Goal: Transaction & Acquisition: Purchase product/service

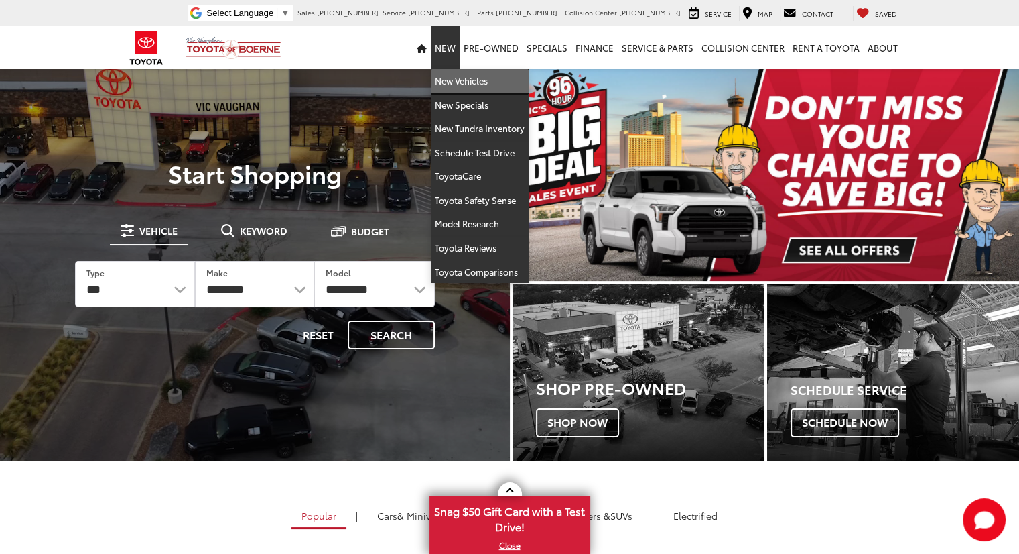
click at [462, 86] on link "New Vehicles" at bounding box center [480, 81] width 98 height 24
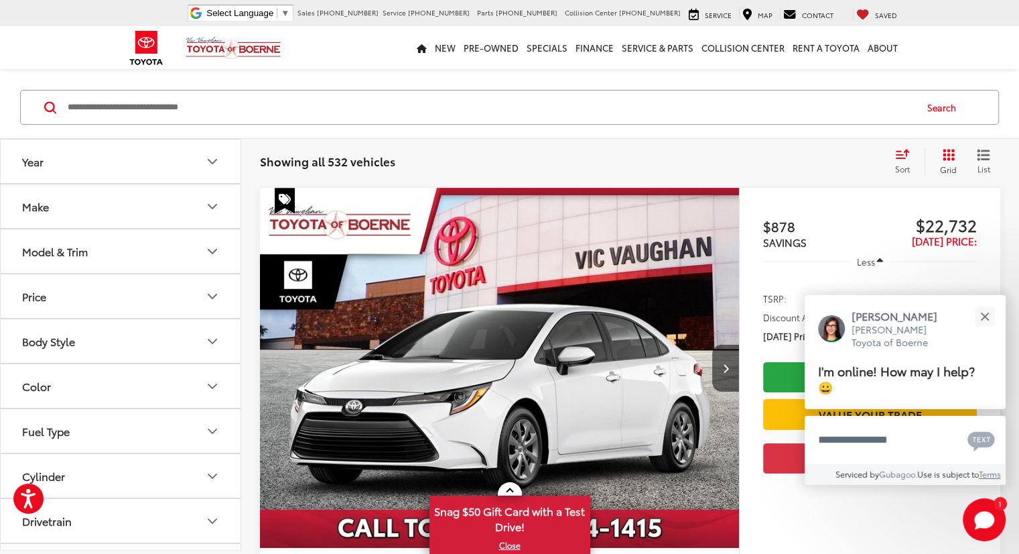
scroll to position [111, 0]
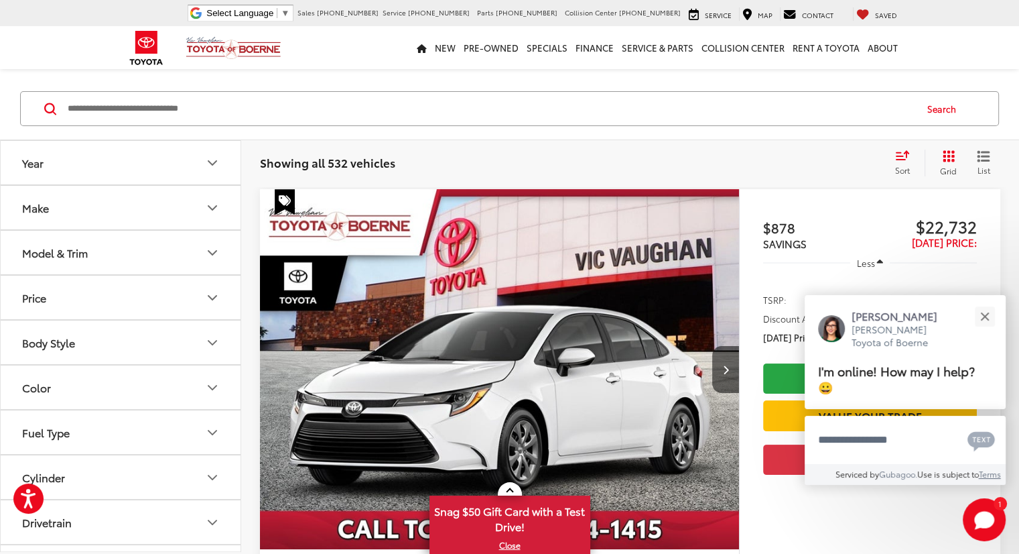
click at [476, 299] on img "2025 Toyota Corolla LE 0" at bounding box center [499, 369] width 481 height 361
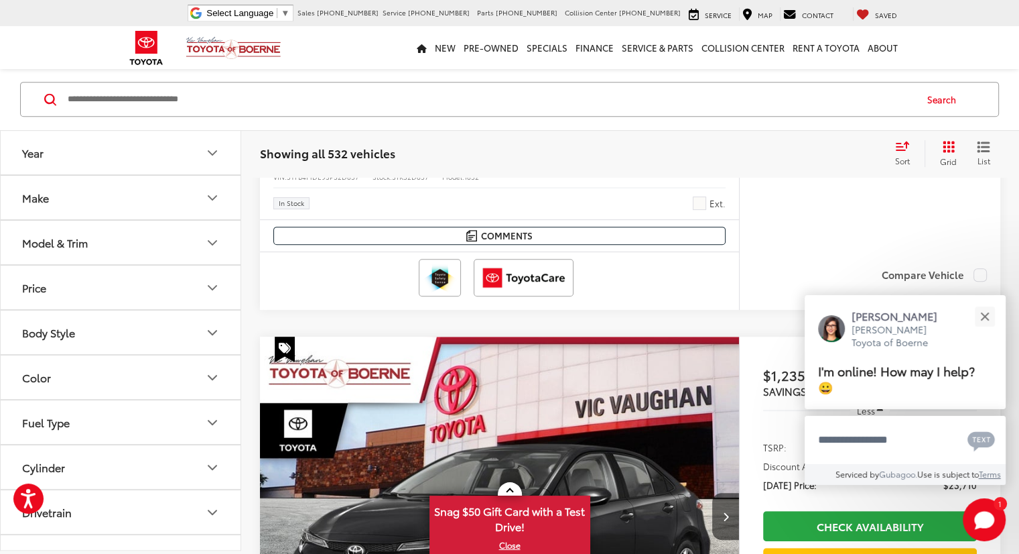
scroll to position [536, 0]
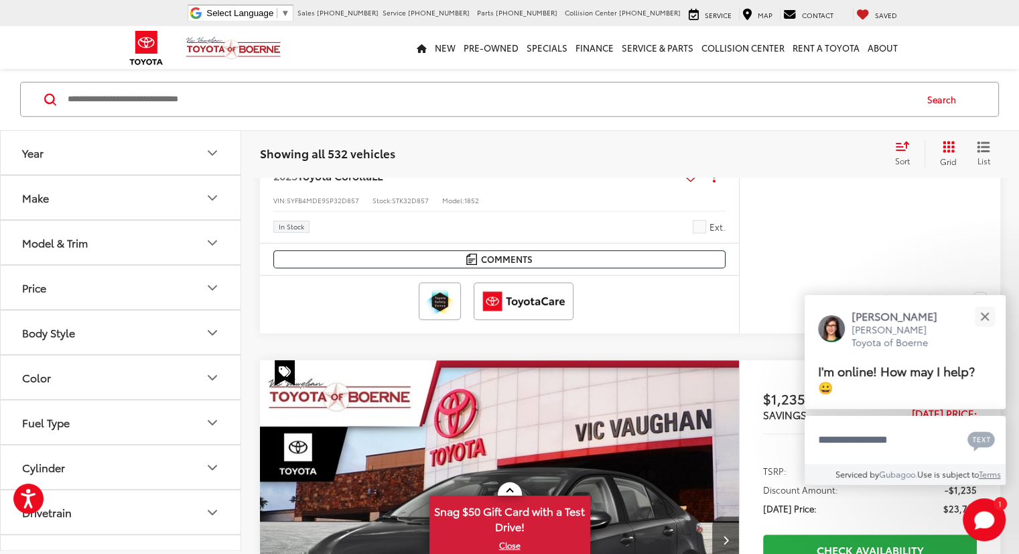
click at [202, 421] on button "Fuel Type" at bounding box center [121, 423] width 241 height 44
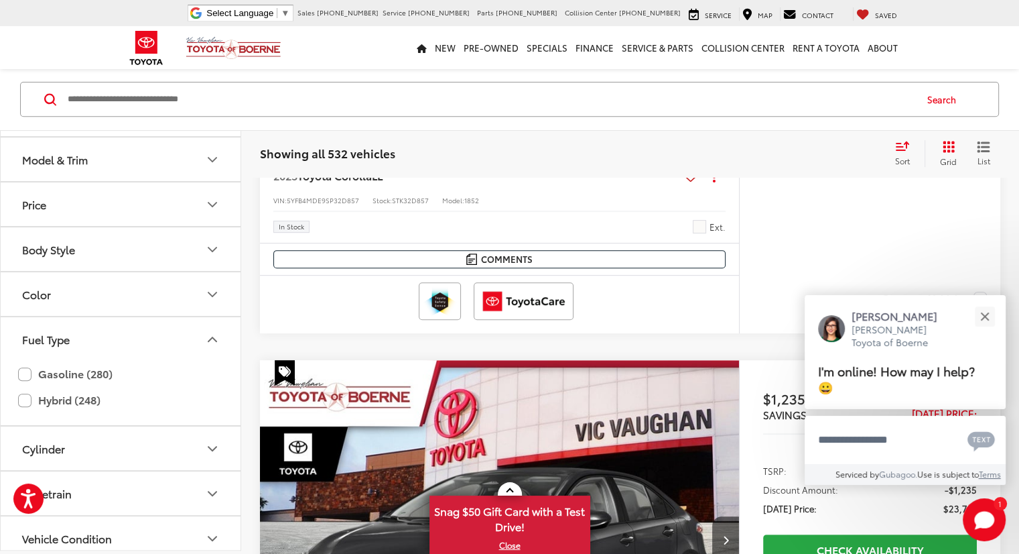
scroll to position [88, 0]
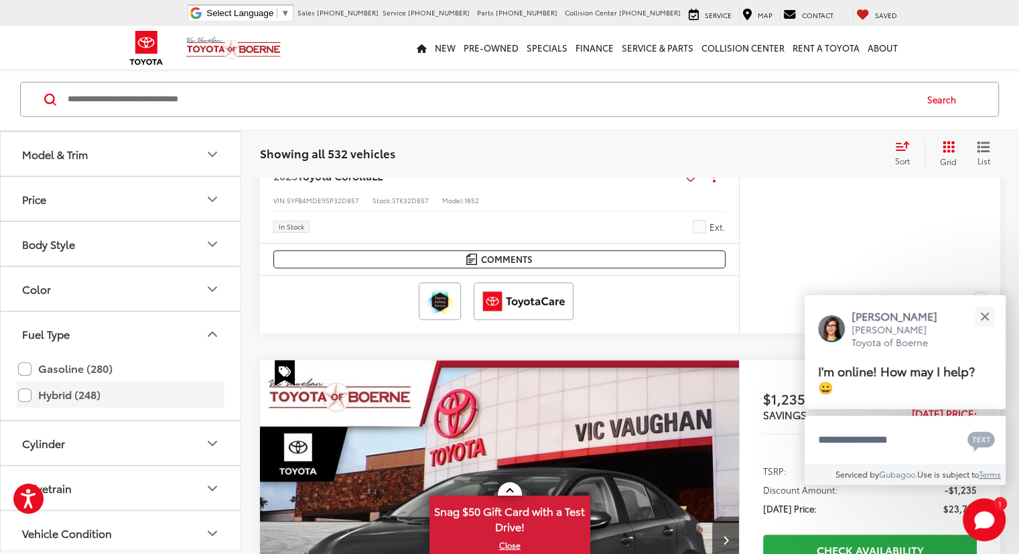
click at [70, 387] on label "Hybrid (248)" at bounding box center [120, 394] width 205 height 23
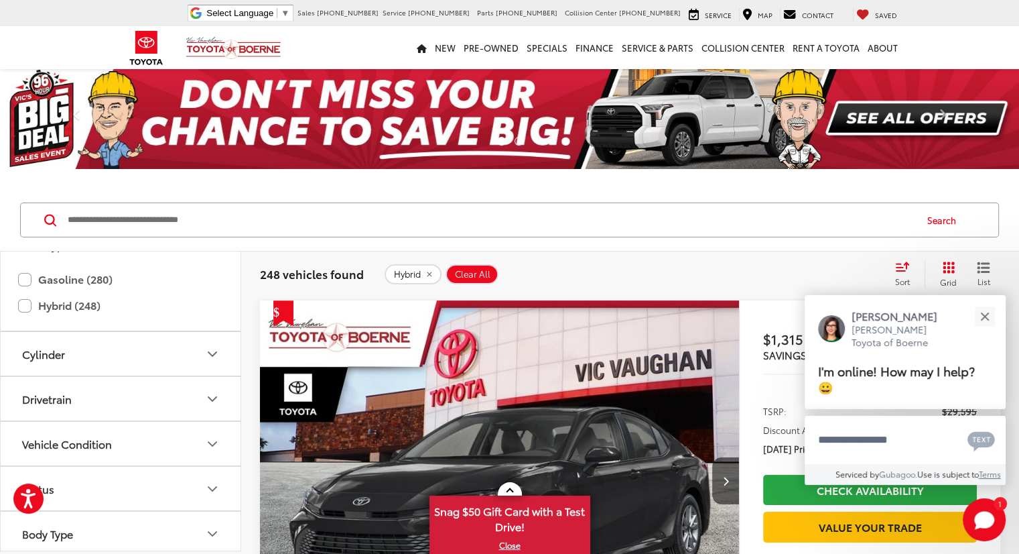
scroll to position [300, 0]
click at [33, 307] on label "Hybrid (248)" at bounding box center [120, 303] width 205 height 23
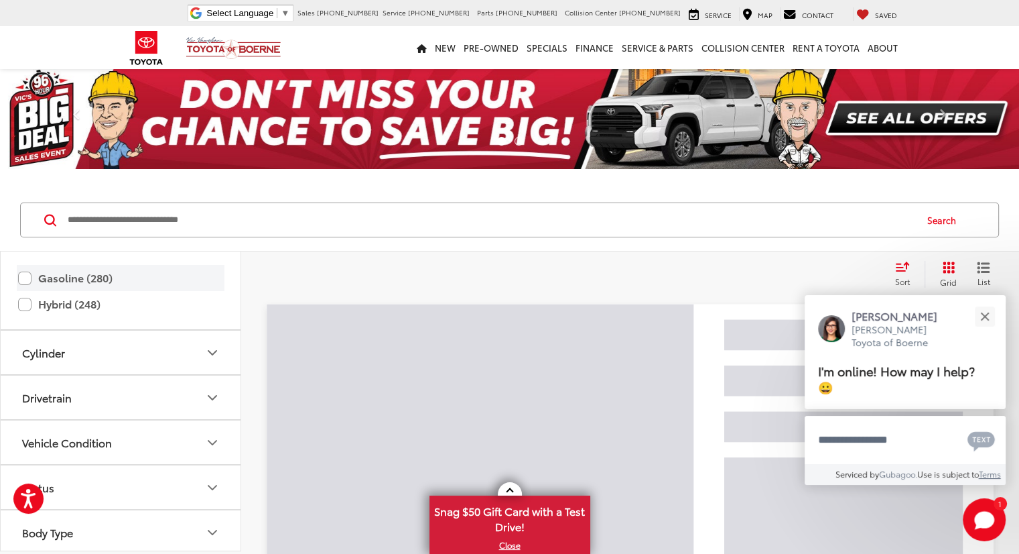
click at [24, 280] on label "Gasoline (280)" at bounding box center [120, 277] width 205 height 23
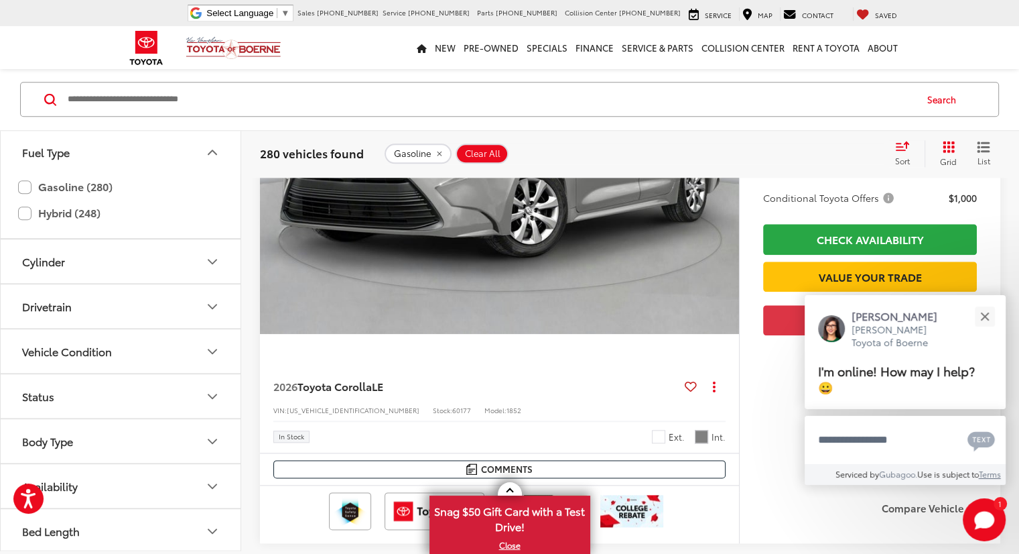
scroll to position [1517, 0]
click at [993, 320] on button "Close" at bounding box center [985, 316] width 29 height 29
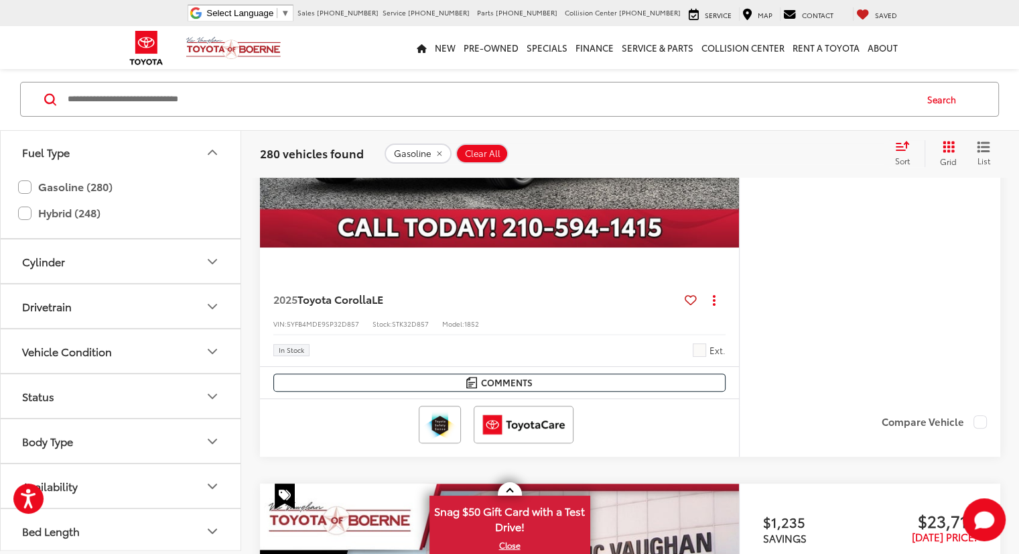
scroll to position [413, 0]
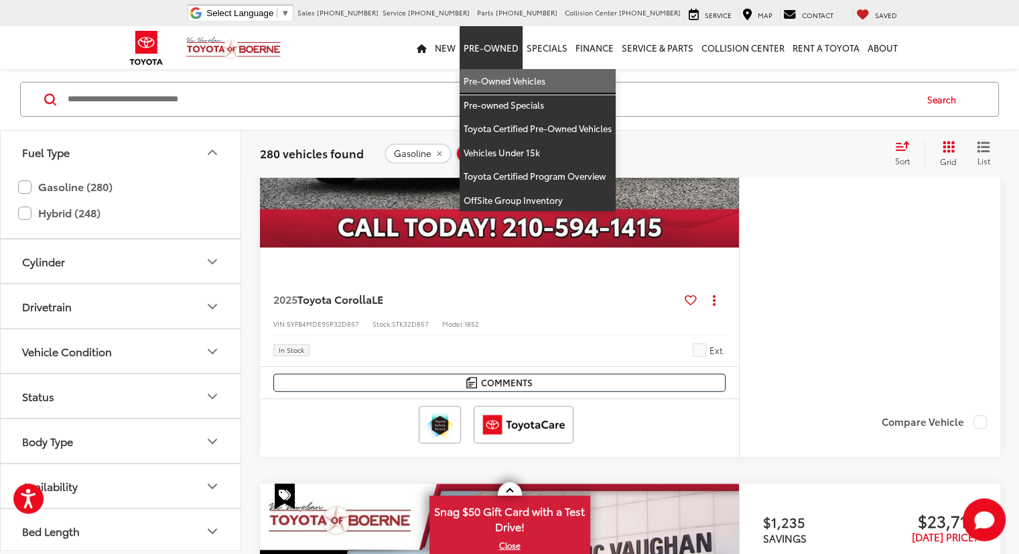
click at [485, 78] on link "Pre-Owned Vehicles" at bounding box center [538, 81] width 156 height 24
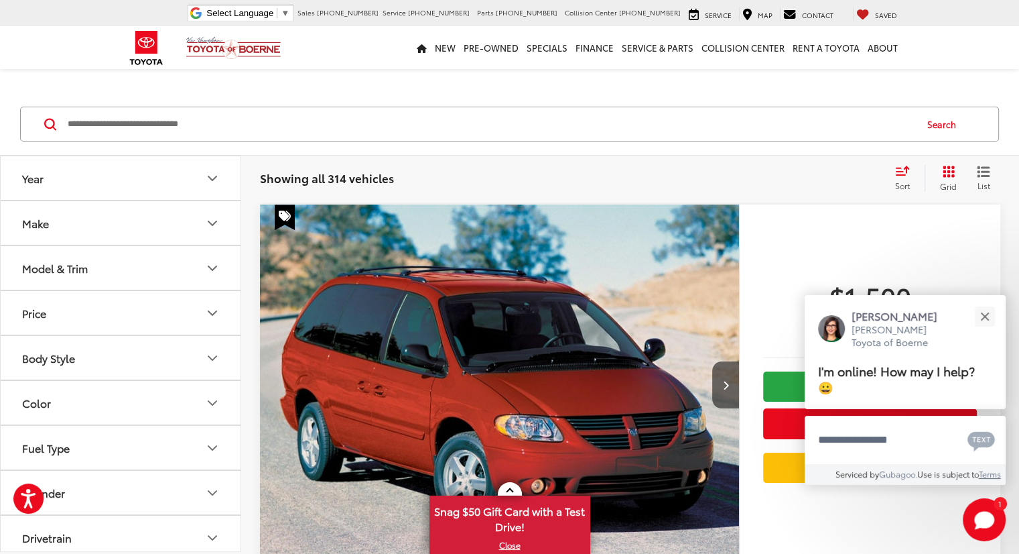
scroll to position [45, 0]
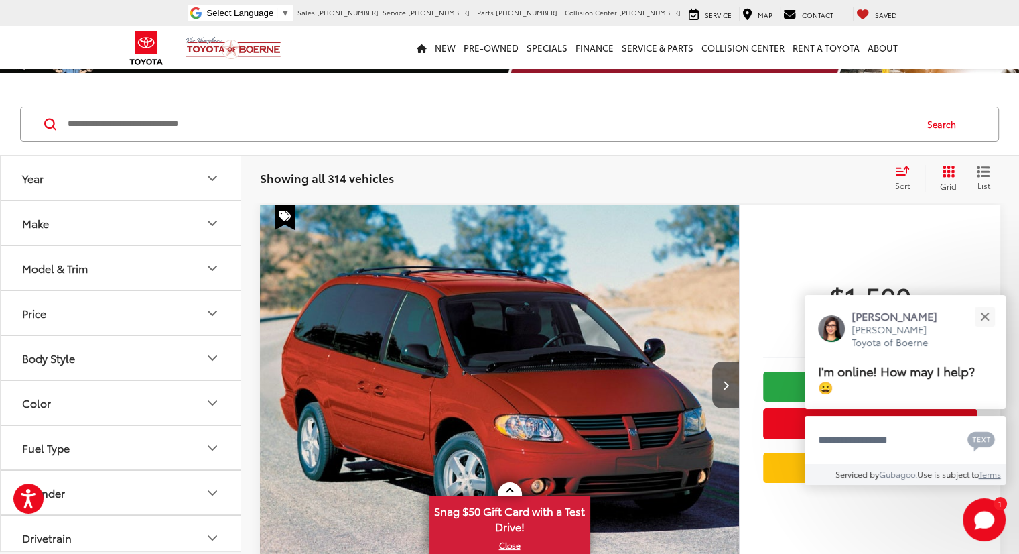
click at [898, 182] on span "Sort" at bounding box center [902, 185] width 15 height 11
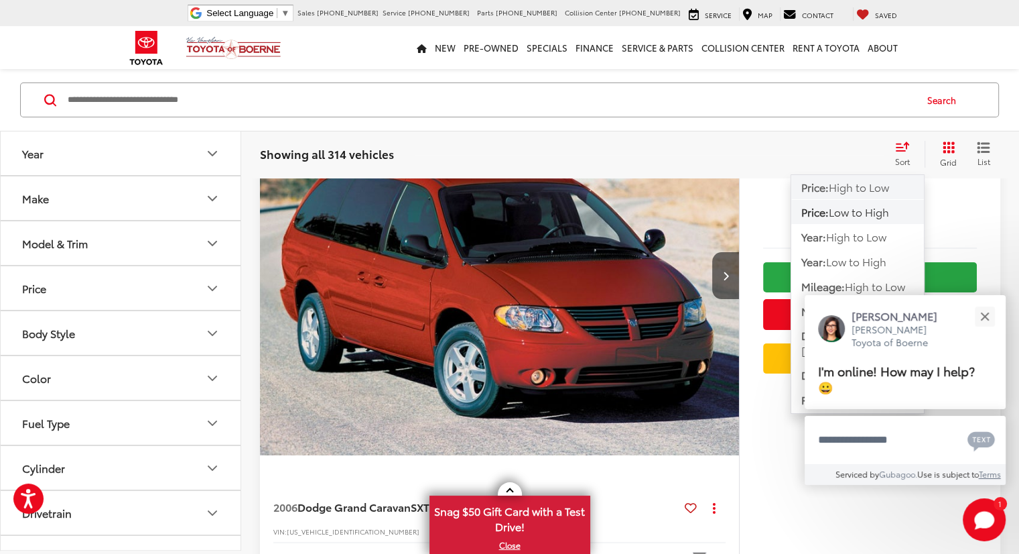
scroll to position [206, 0]
click at [993, 320] on button "Close" at bounding box center [985, 316] width 29 height 29
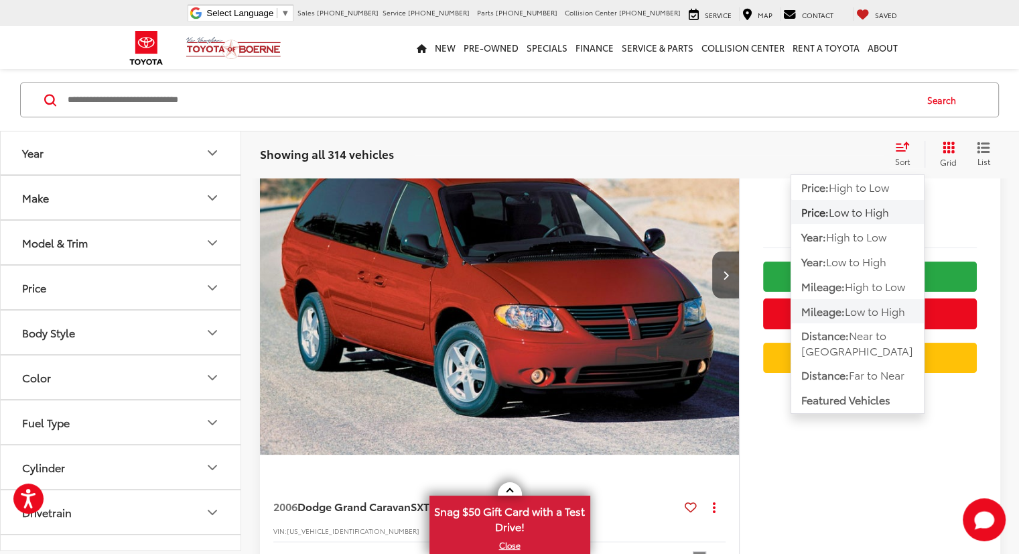
click at [877, 306] on span "Low to High" at bounding box center [875, 309] width 60 height 15
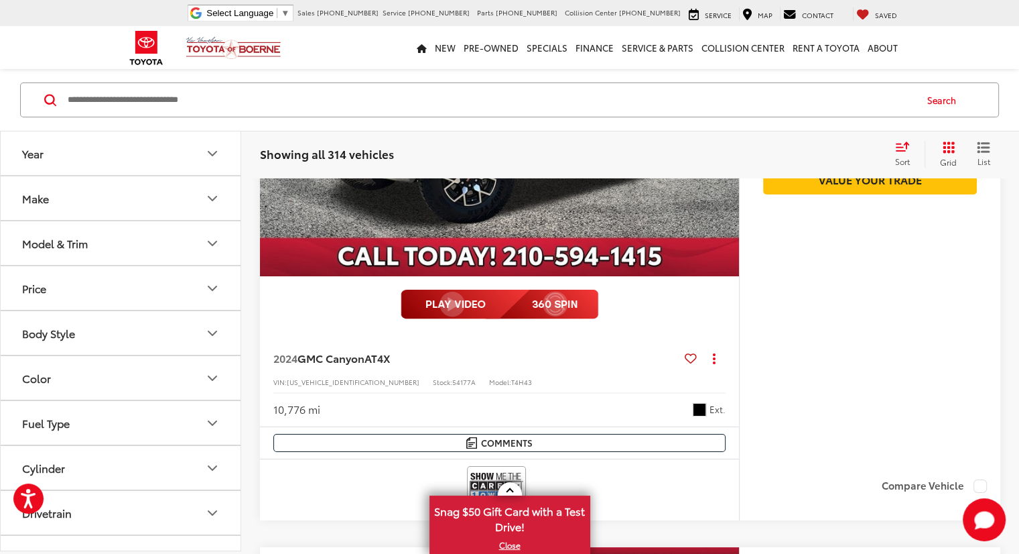
scroll to position [4683, 0]
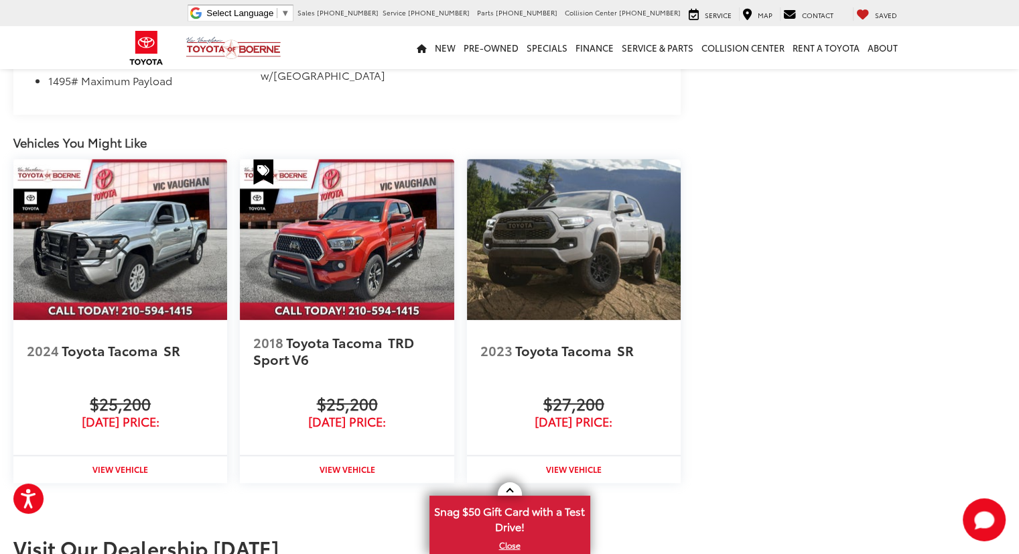
scroll to position [1295, 0]
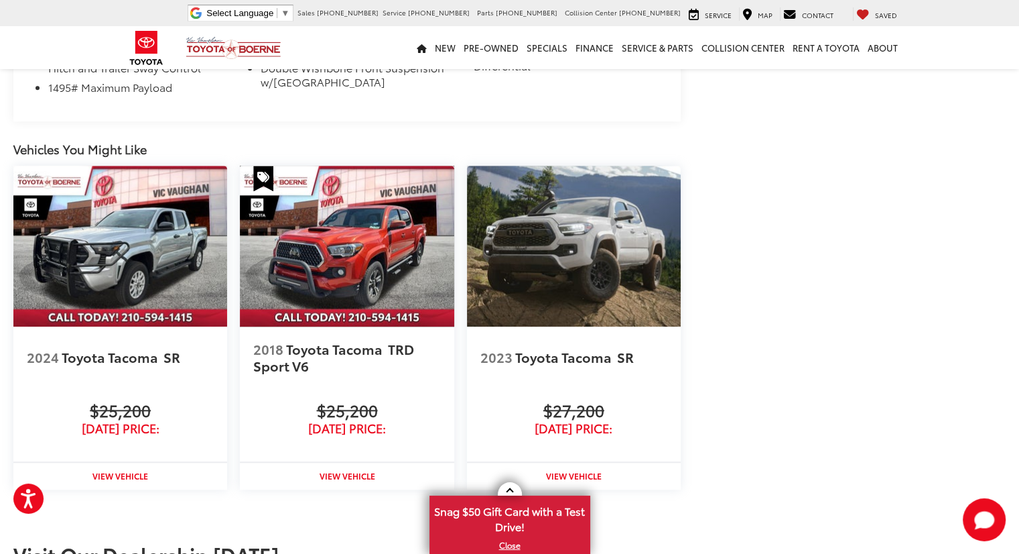
click at [367, 217] on img at bounding box center [347, 246] width 214 height 160
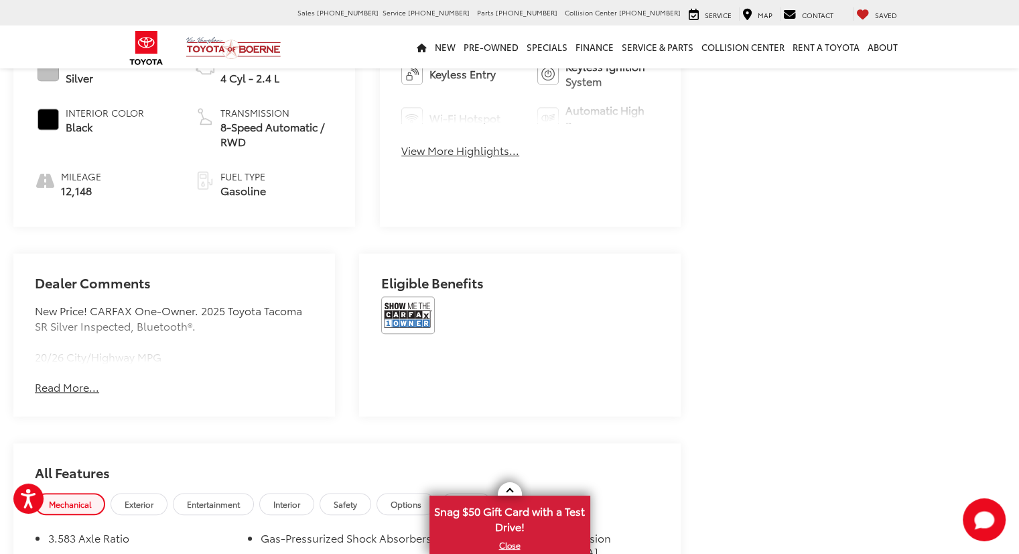
scroll to position [723, 0]
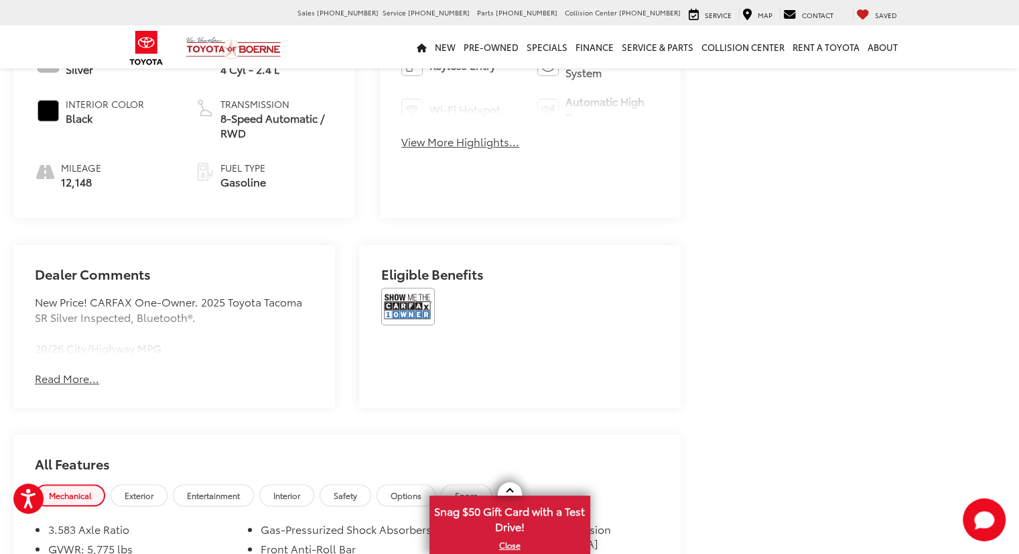
click at [74, 371] on button "Read More..." at bounding box center [67, 378] width 64 height 15
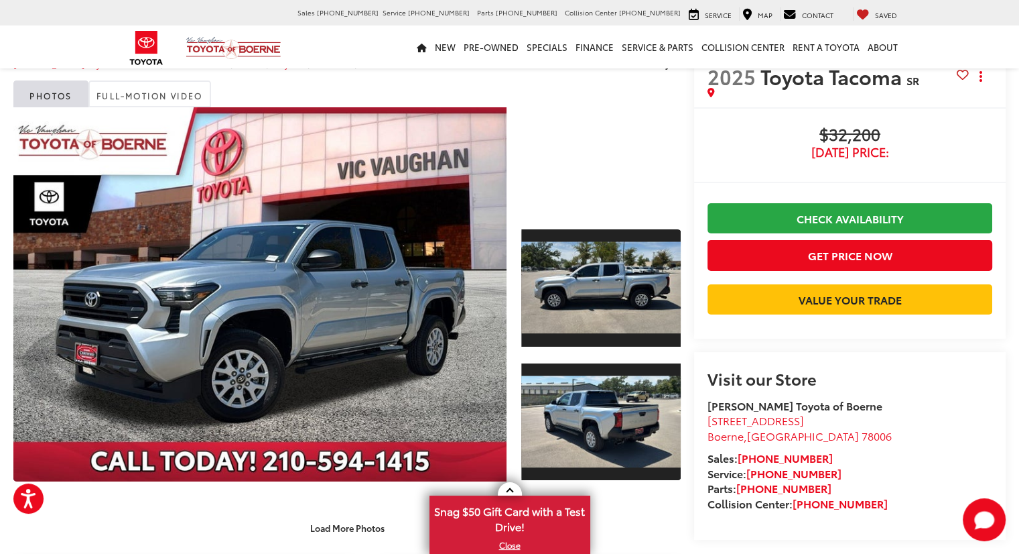
scroll to position [42, 0]
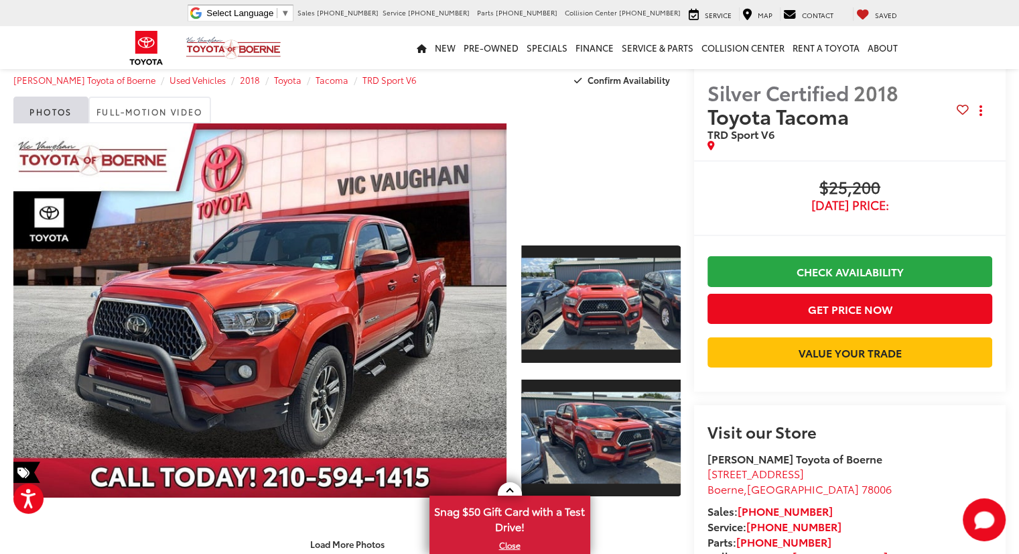
scroll to position [24, 0]
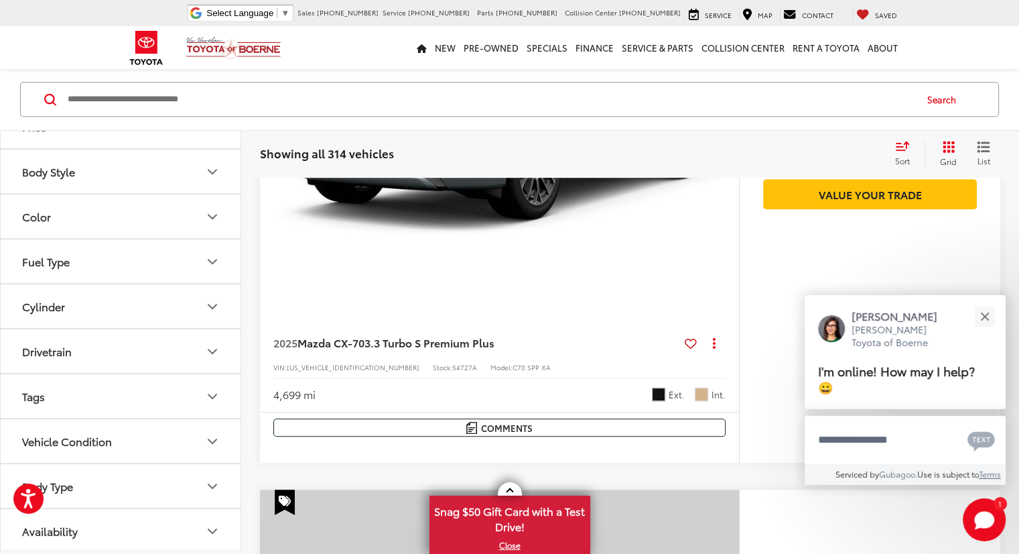
scroll to position [1040, 0]
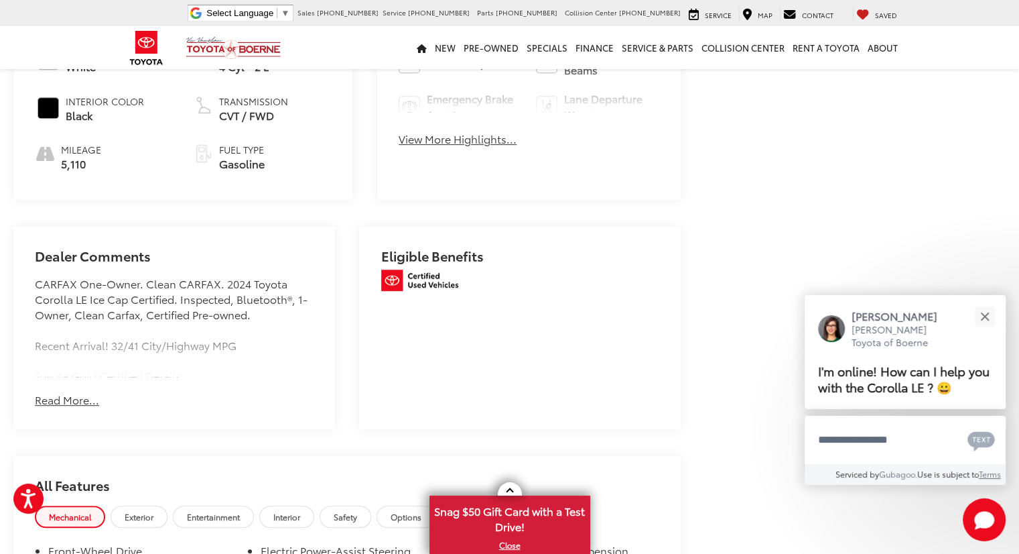
scroll to position [701, 0]
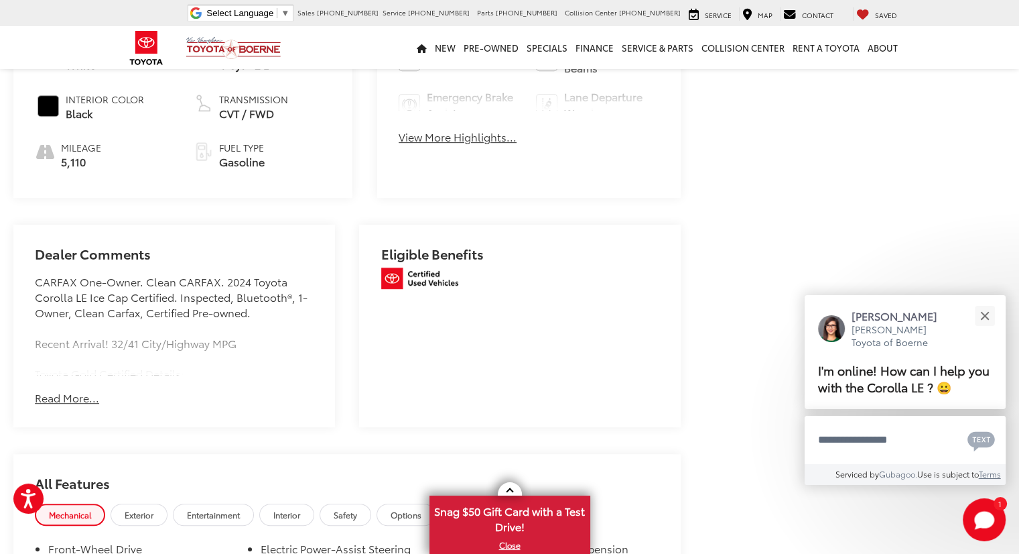
click at [76, 390] on button "Read More..." at bounding box center [67, 397] width 64 height 15
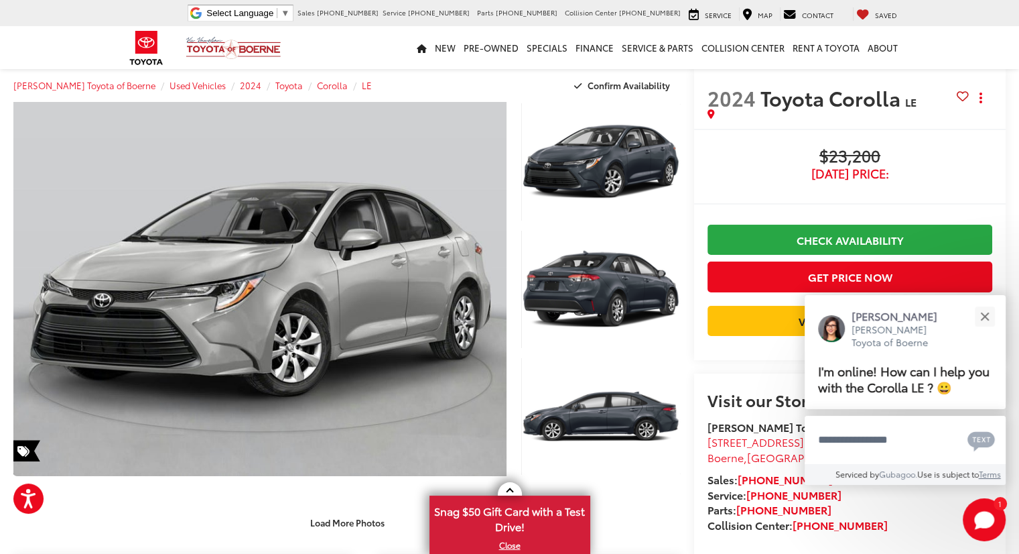
scroll to position [17, 0]
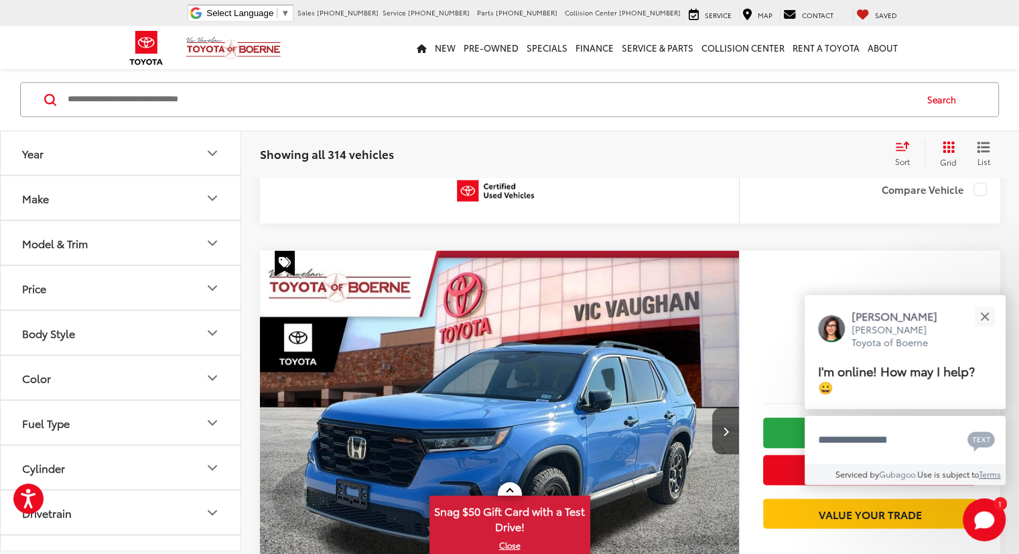
scroll to position [2420, 0]
click at [155, 231] on button "Model & Trim" at bounding box center [121, 243] width 241 height 44
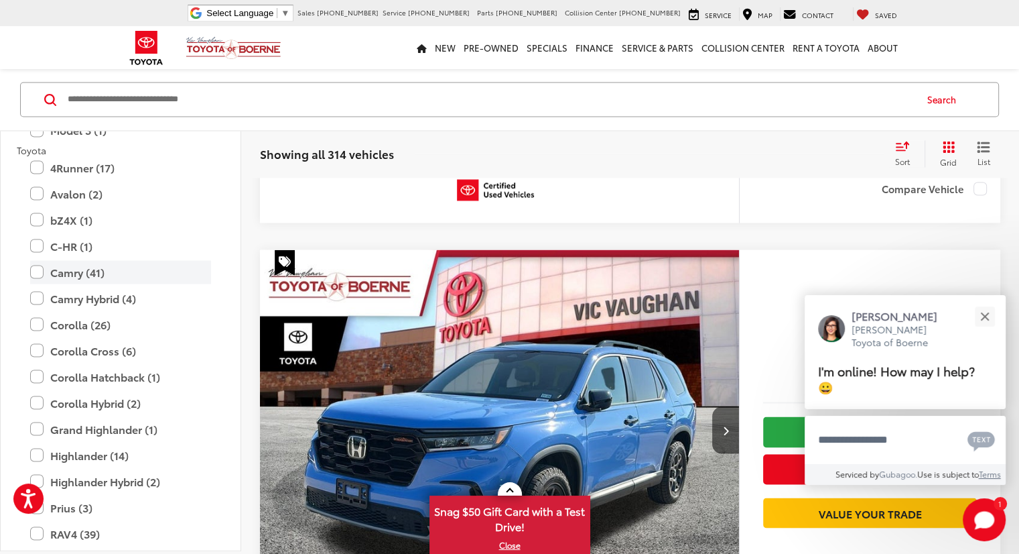
scroll to position [2390, 0]
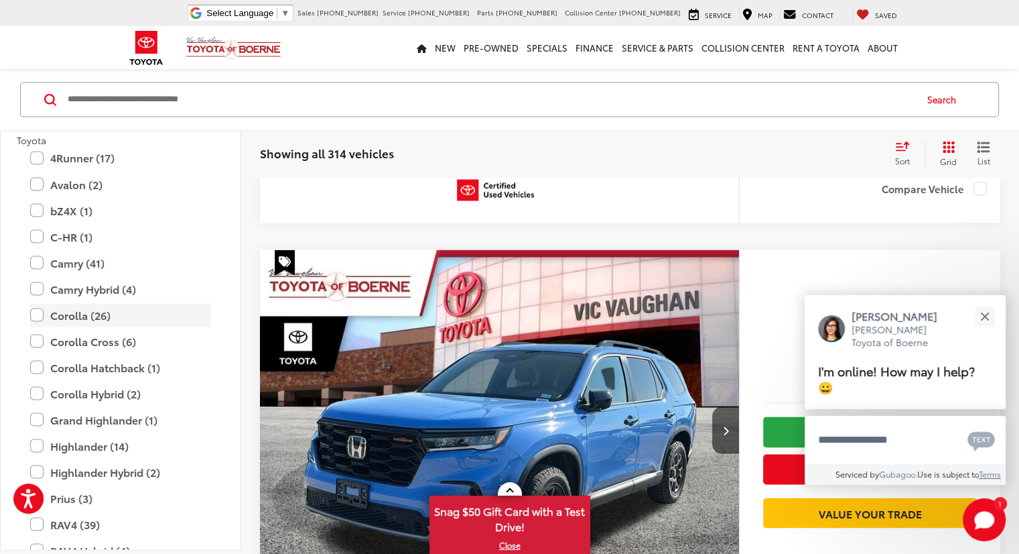
click at [84, 320] on label "Corolla (26)" at bounding box center [120, 314] width 181 height 23
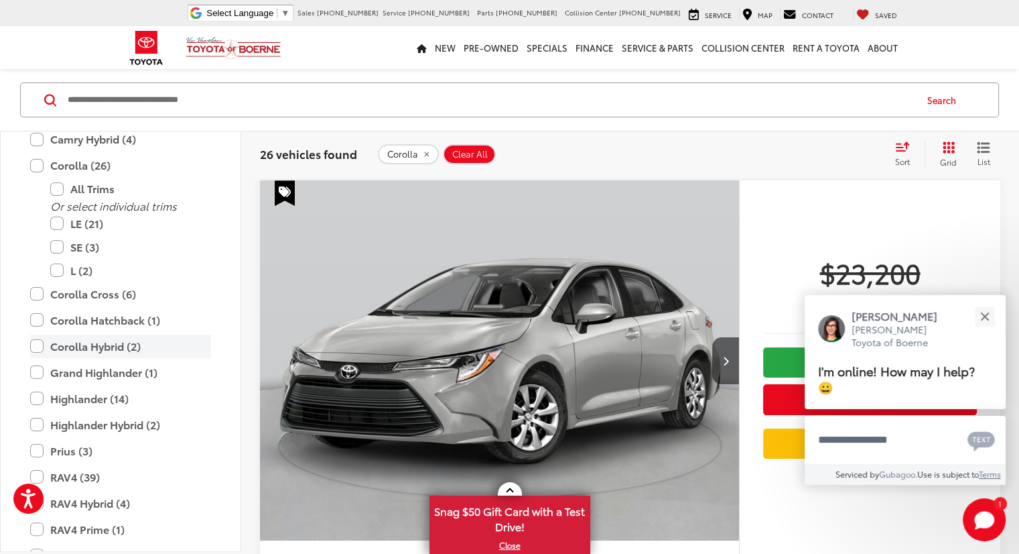
click at [36, 343] on label "Corolla Hybrid (2)" at bounding box center [120, 345] width 181 height 23
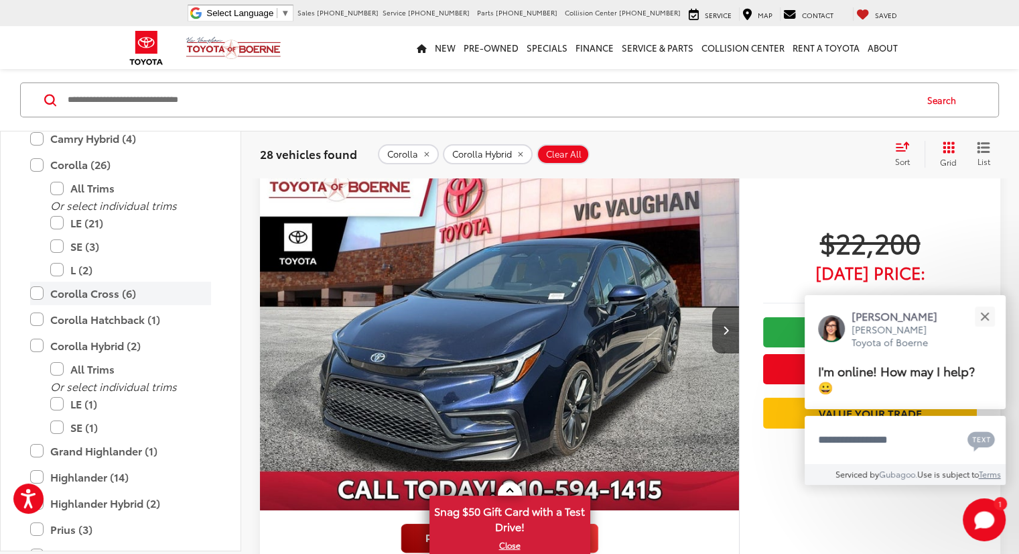
scroll to position [2472, 0]
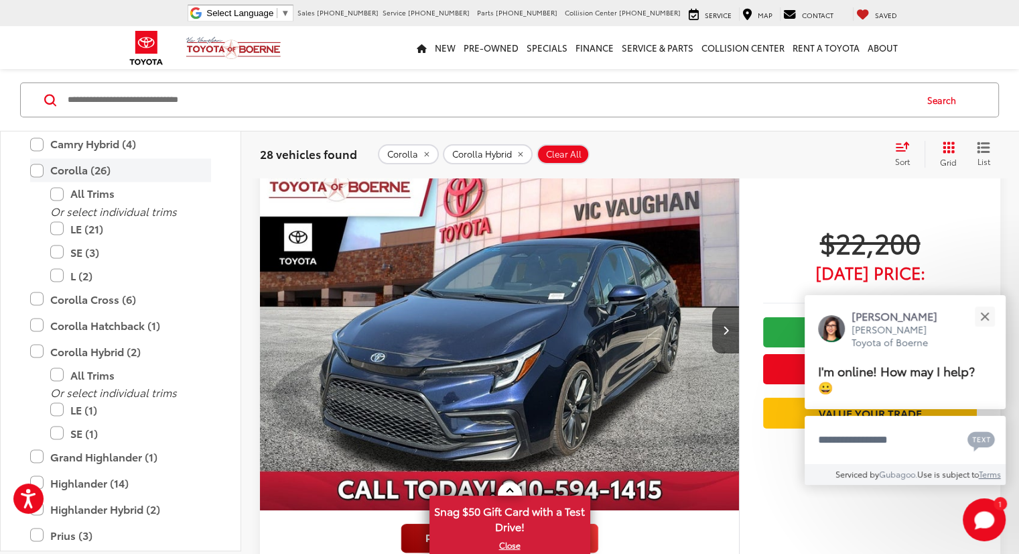
click at [40, 166] on label "Corolla (26)" at bounding box center [120, 169] width 181 height 23
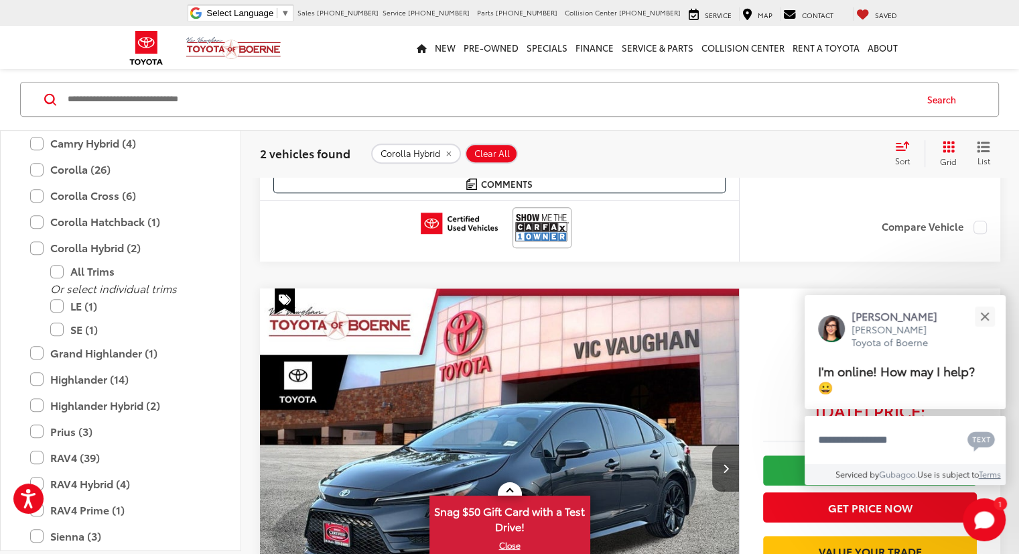
scroll to position [614, 0]
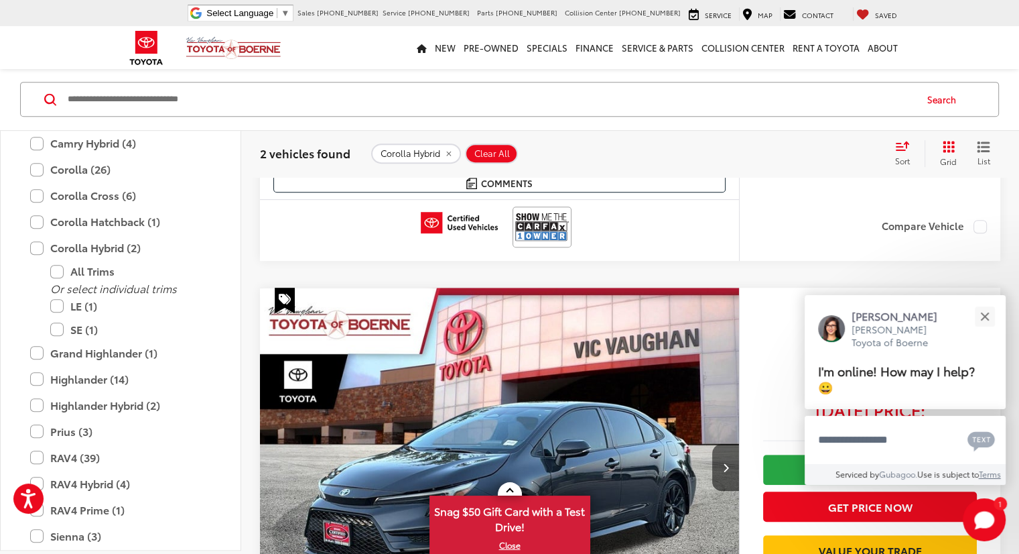
click at [383, 288] on img "2023 Toyota Corolla Hybrid SE 0" at bounding box center [499, 468] width 481 height 361
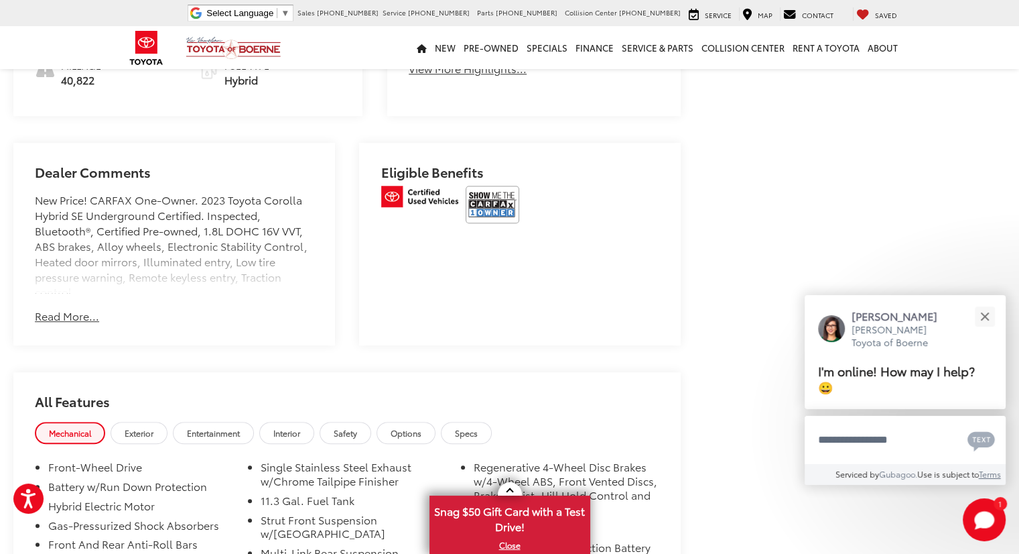
scroll to position [811, 0]
click at [75, 307] on button "Read More..." at bounding box center [67, 314] width 64 height 15
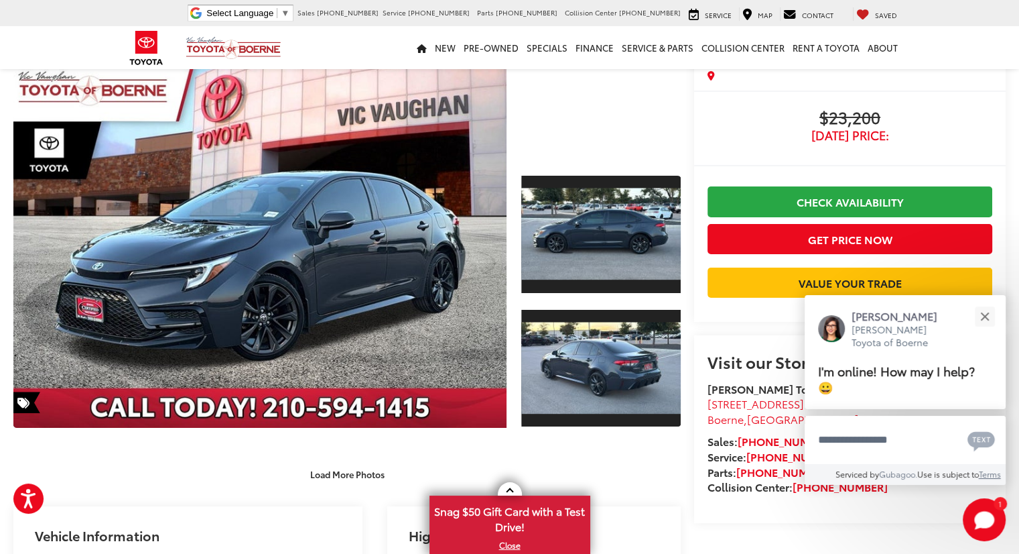
scroll to position [95, 0]
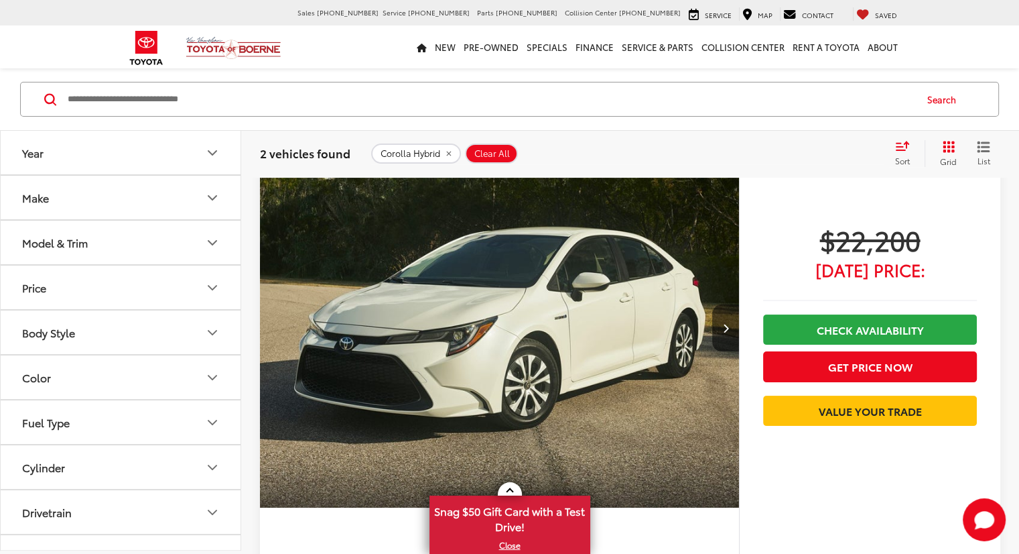
scroll to position [473, 0]
